Goal: Task Accomplishment & Management: Use online tool/utility

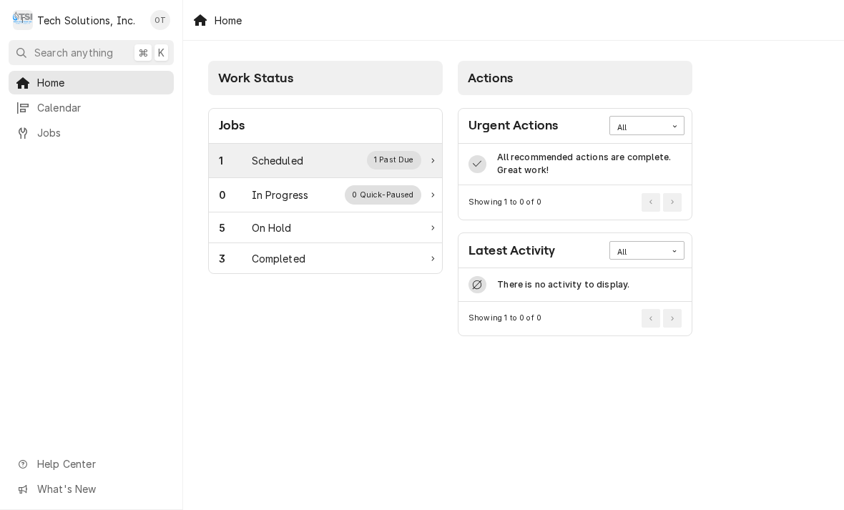
click at [406, 158] on div "1 Past Due" at bounding box center [394, 160] width 55 height 19
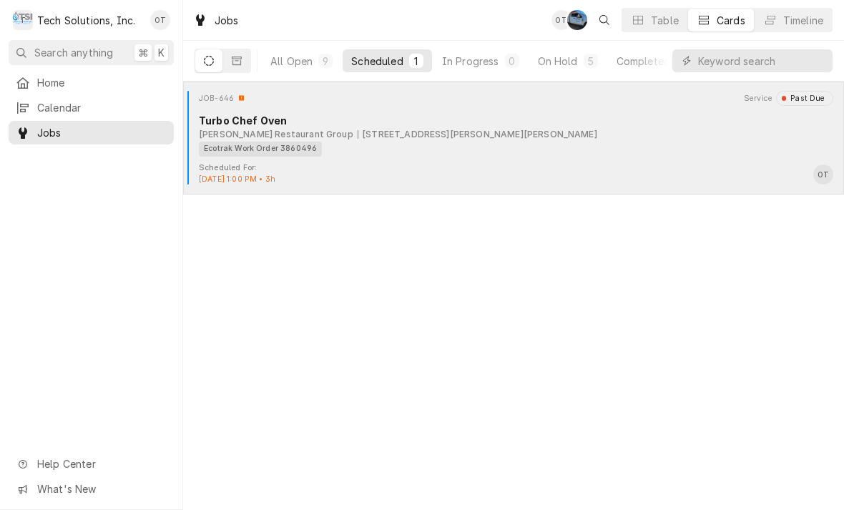
click at [394, 134] on div "[STREET_ADDRESS][PERSON_NAME][PERSON_NAME]" at bounding box center [478, 134] width 240 height 13
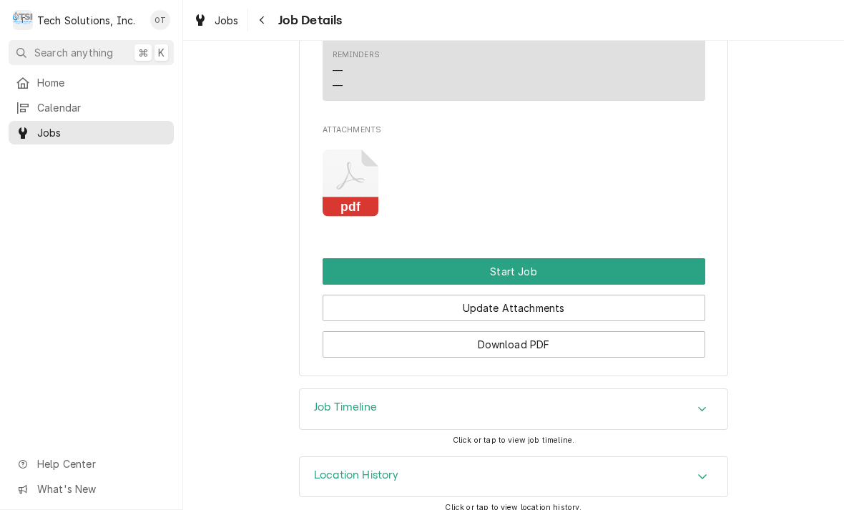
scroll to position [1572, 0]
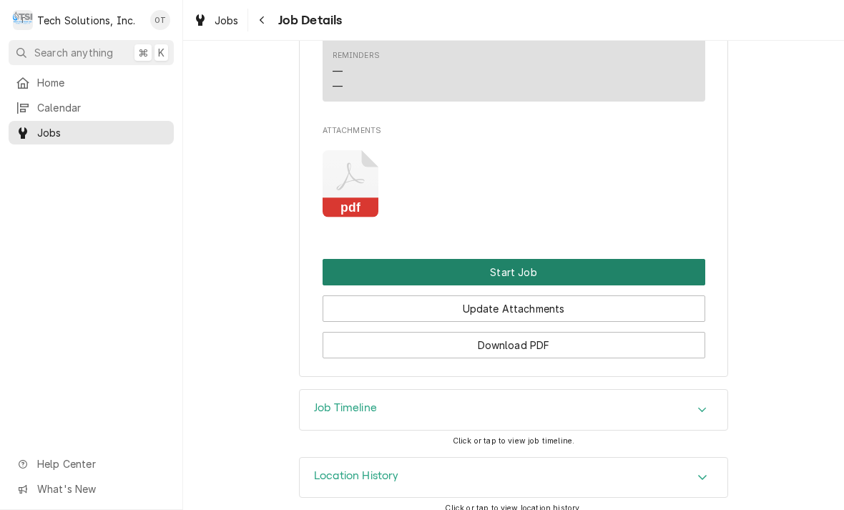
click at [517, 259] on button "Start Job" at bounding box center [514, 272] width 383 height 26
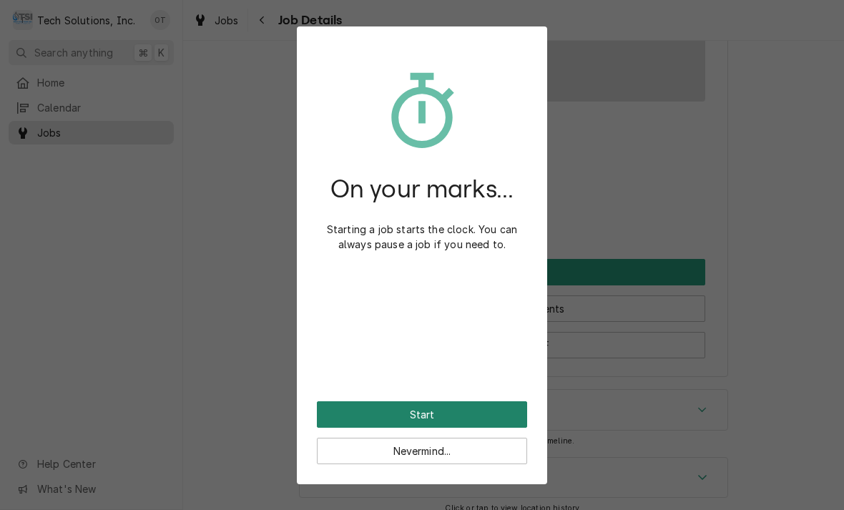
click at [417, 416] on button "Start" at bounding box center [422, 414] width 210 height 26
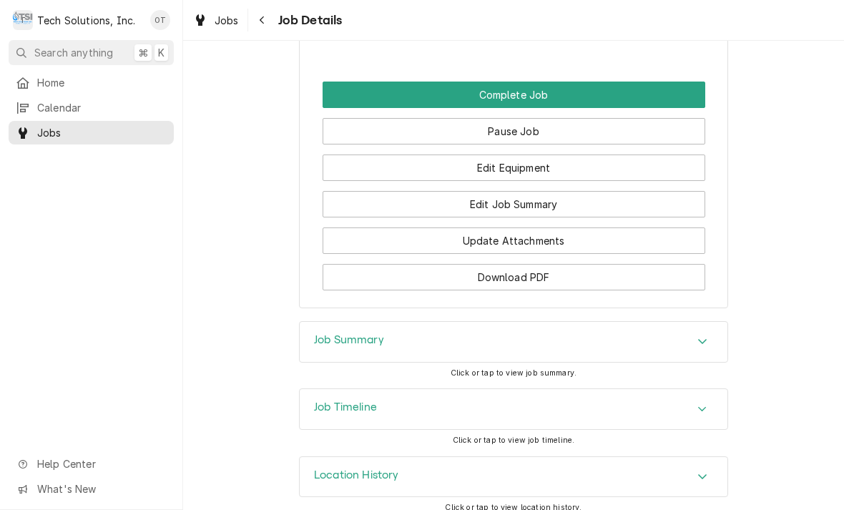
scroll to position [1797, 0]
